Goal: Navigation & Orientation: Find specific page/section

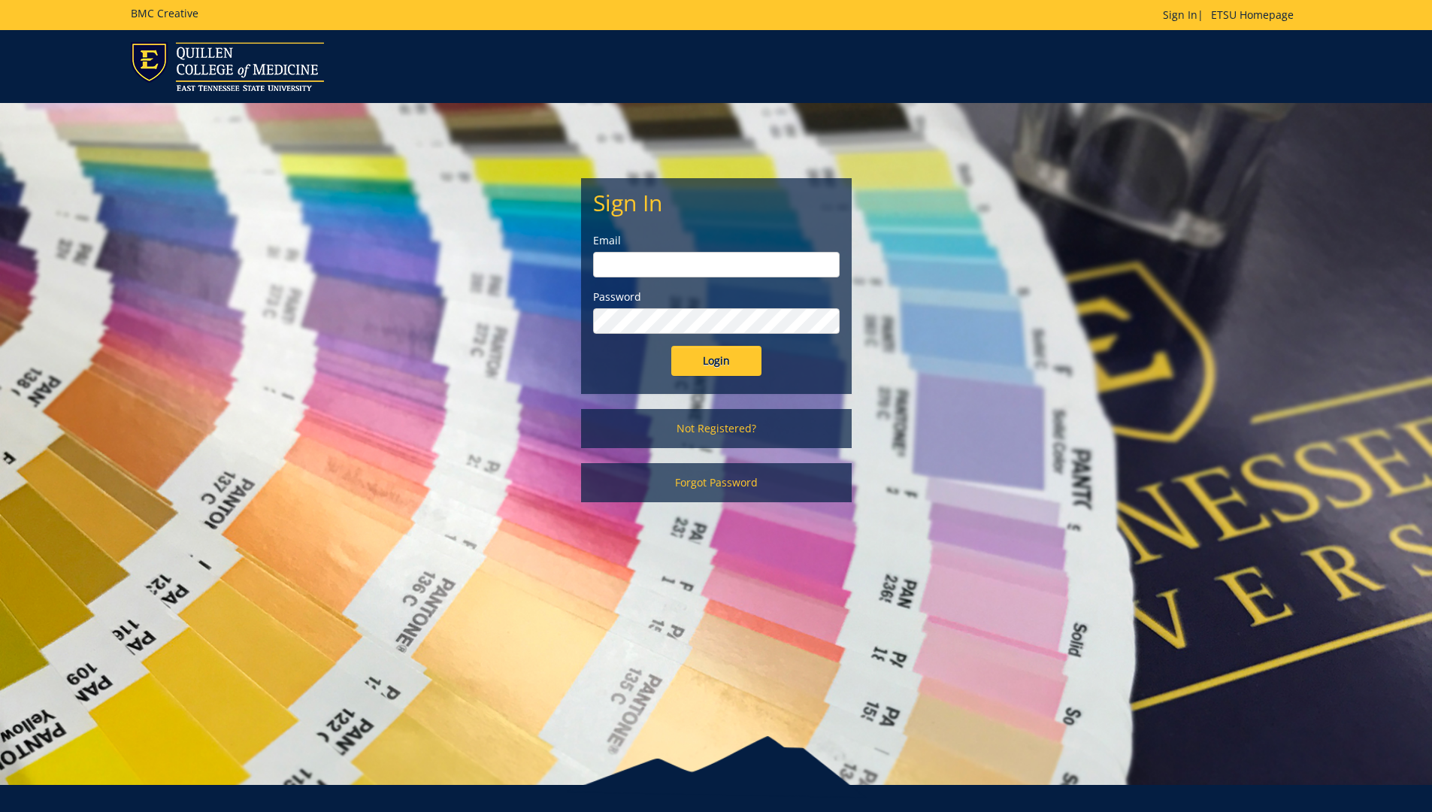
type input "[EMAIL_ADDRESS][DOMAIN_NAME]"
click at [709, 353] on input "Login" at bounding box center [716, 361] width 90 height 30
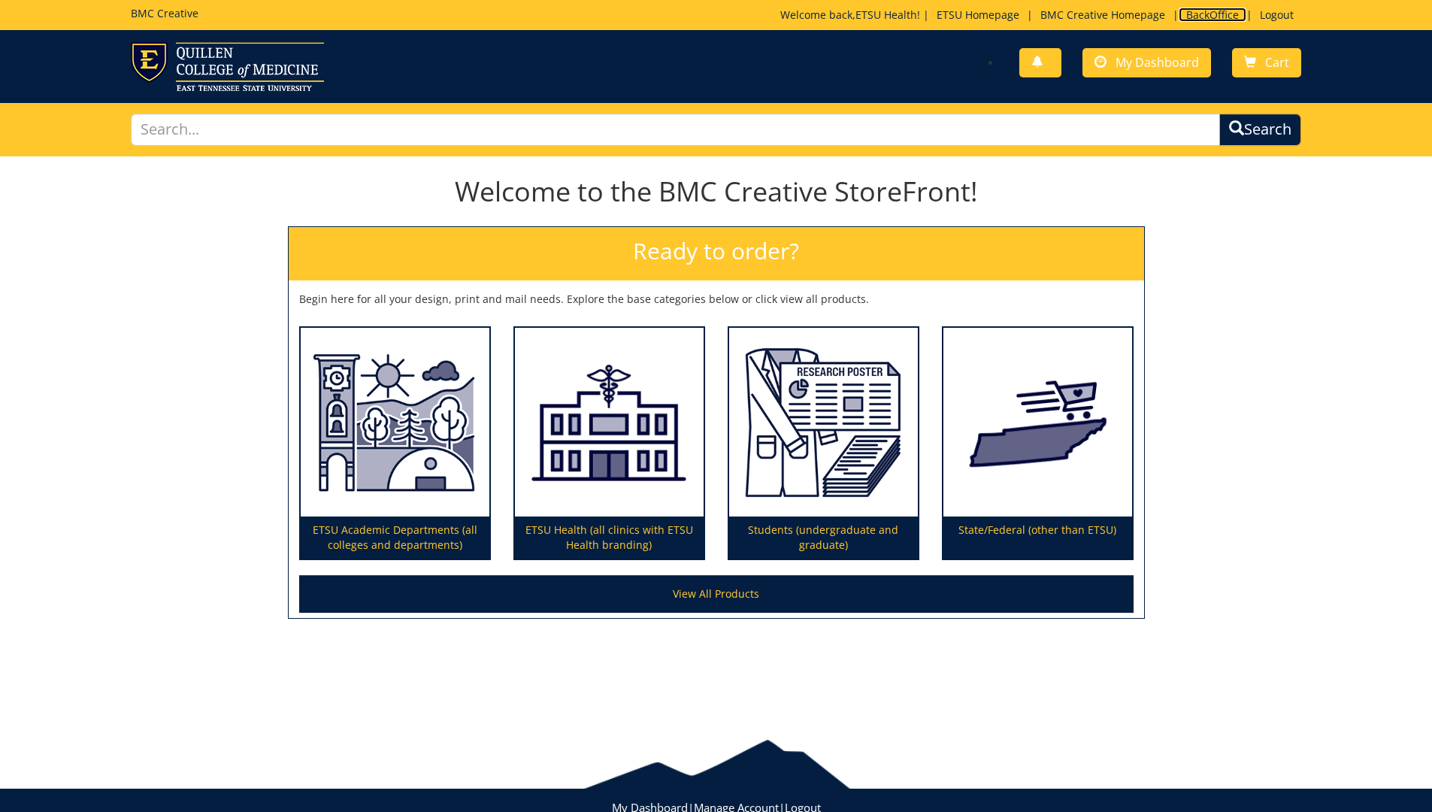
click at [1210, 14] on link "BackOffice" at bounding box center [1212, 15] width 68 height 14
